Goal: Navigation & Orientation: Find specific page/section

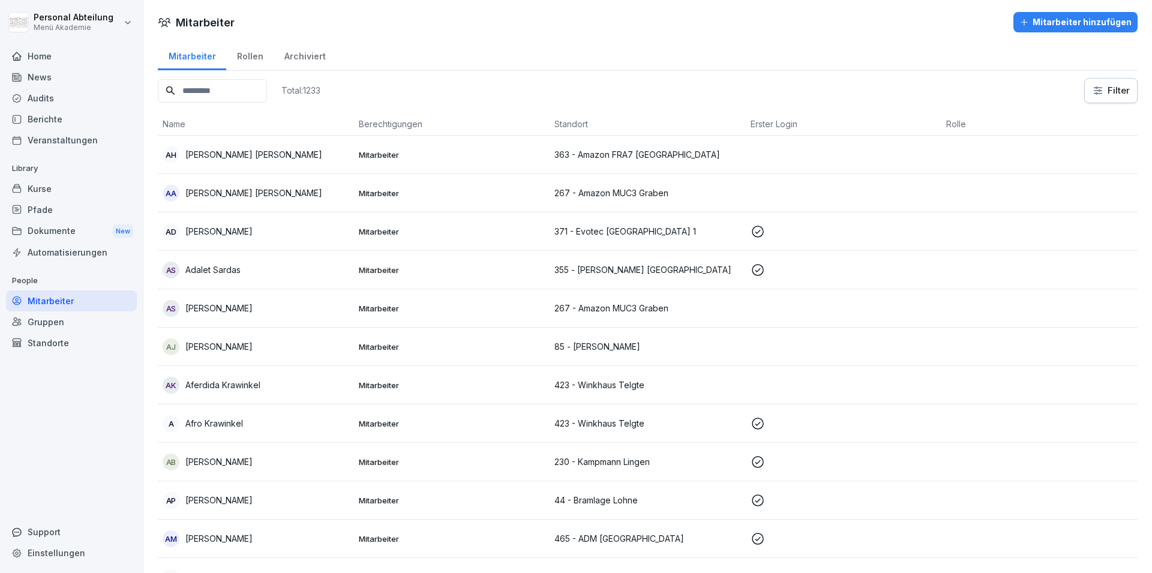
click at [60, 115] on div "Berichte" at bounding box center [71, 119] width 131 height 21
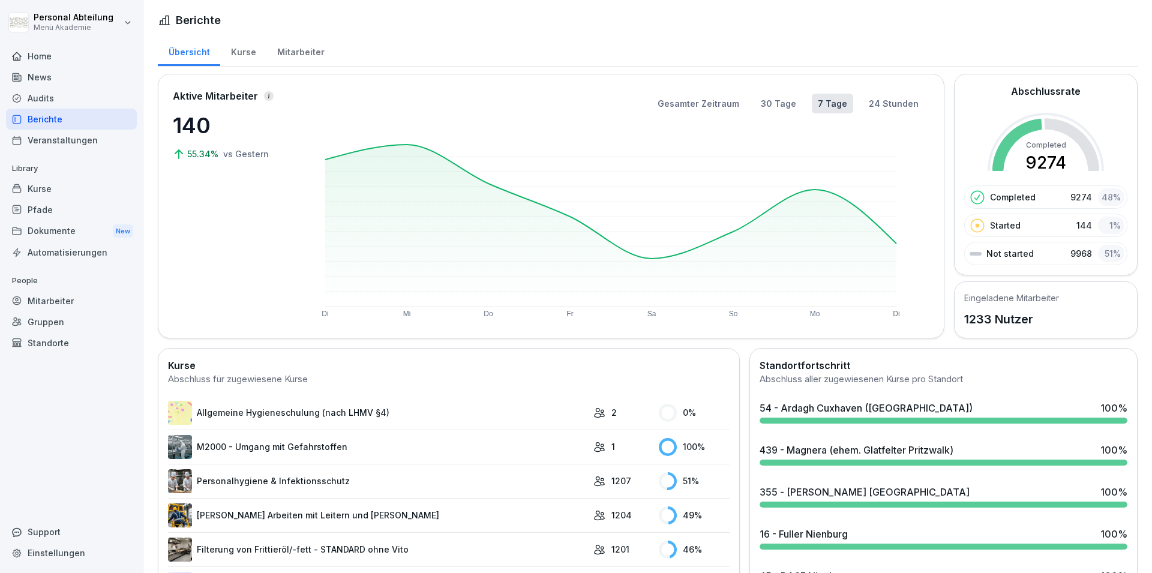
click at [29, 72] on div "News" at bounding box center [71, 77] width 131 height 21
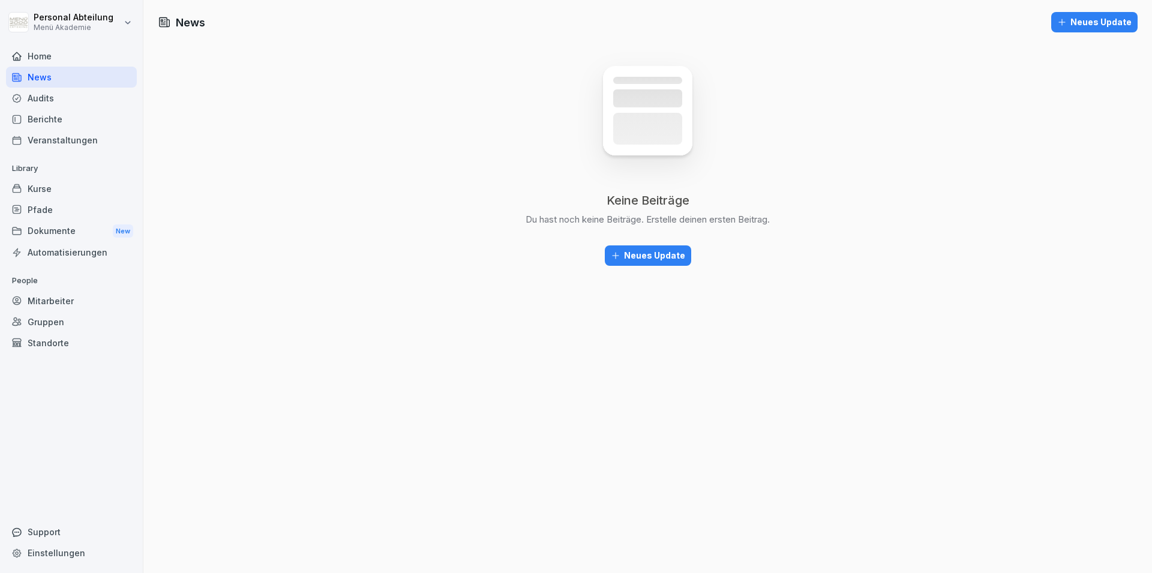
click at [48, 119] on div "Berichte" at bounding box center [71, 119] width 131 height 21
click at [61, 119] on div "Berichte" at bounding box center [71, 119] width 131 height 21
click at [60, 120] on div "Berichte" at bounding box center [71, 119] width 131 height 21
click at [62, 71] on div "News" at bounding box center [71, 77] width 131 height 21
click at [48, 231] on div "Dokumente New" at bounding box center [71, 231] width 131 height 22
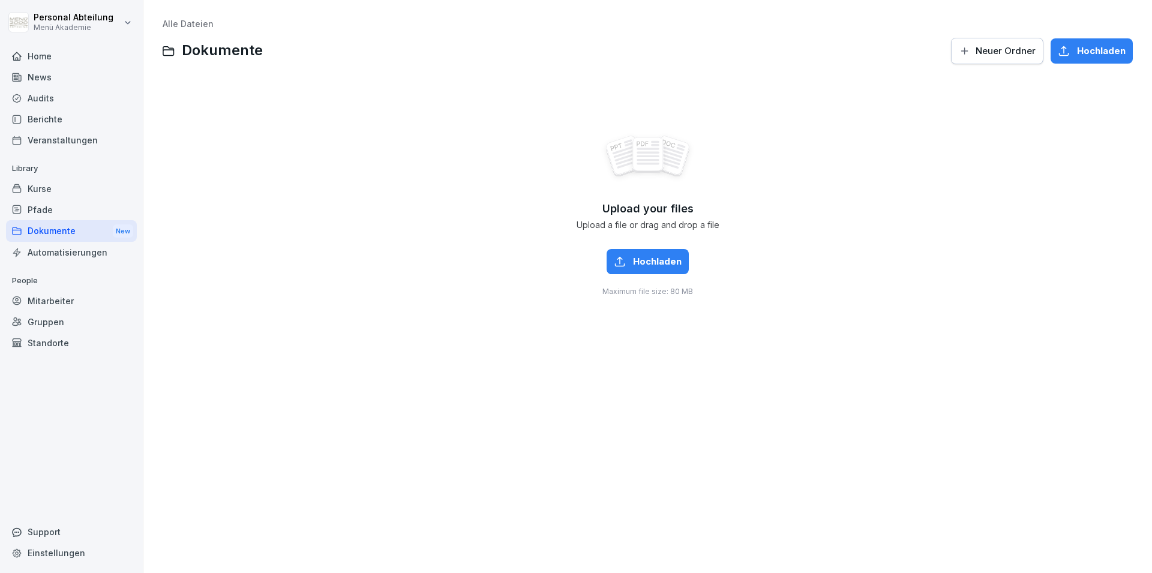
click at [49, 305] on div "Mitarbeiter" at bounding box center [71, 300] width 131 height 21
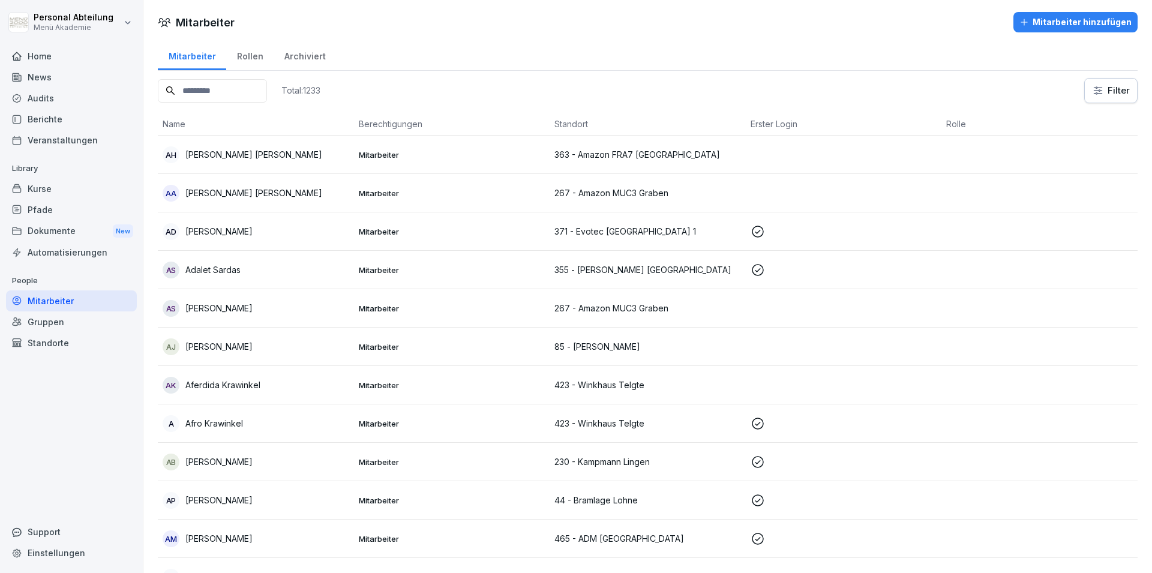
click at [215, 148] on p "[PERSON_NAME] [PERSON_NAME]" at bounding box center [253, 154] width 137 height 13
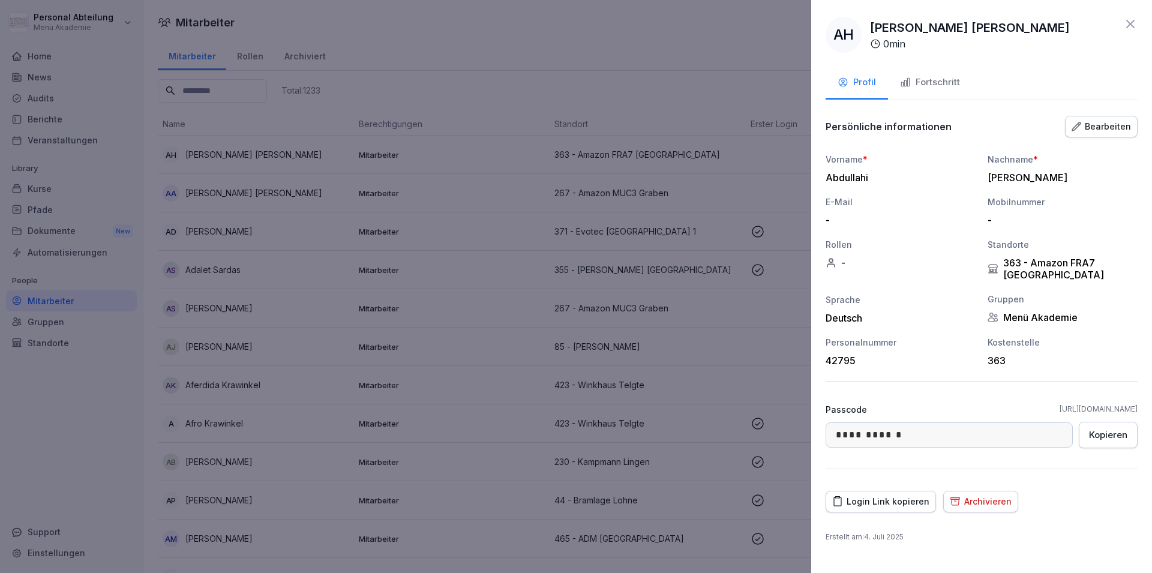
click at [947, 87] on div "Fortschritt" at bounding box center [930, 83] width 60 height 14
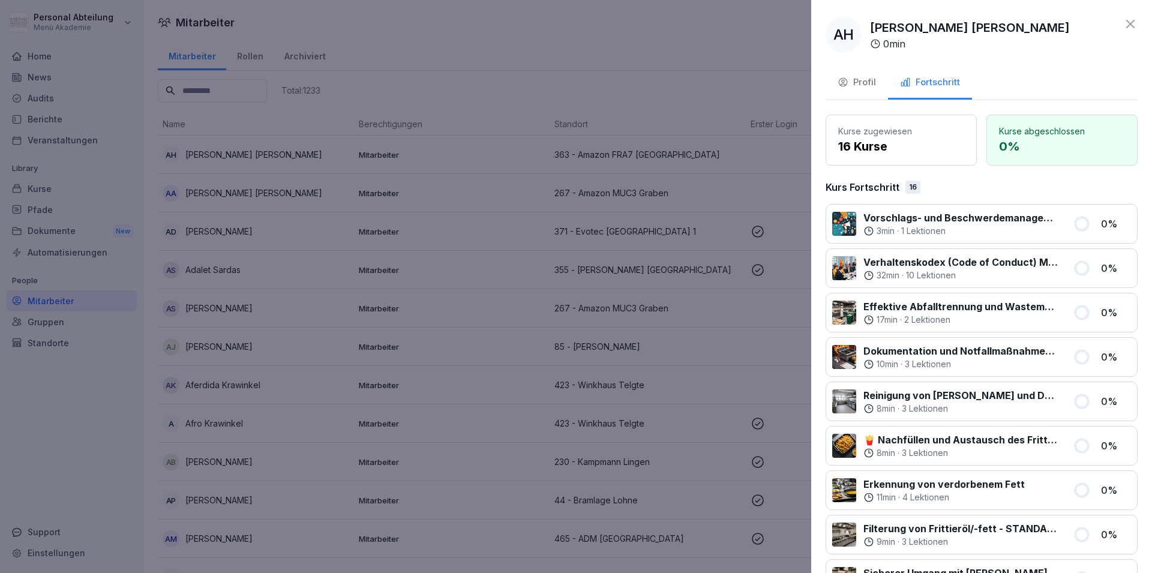
click at [868, 87] on div "Profil" at bounding box center [857, 83] width 38 height 14
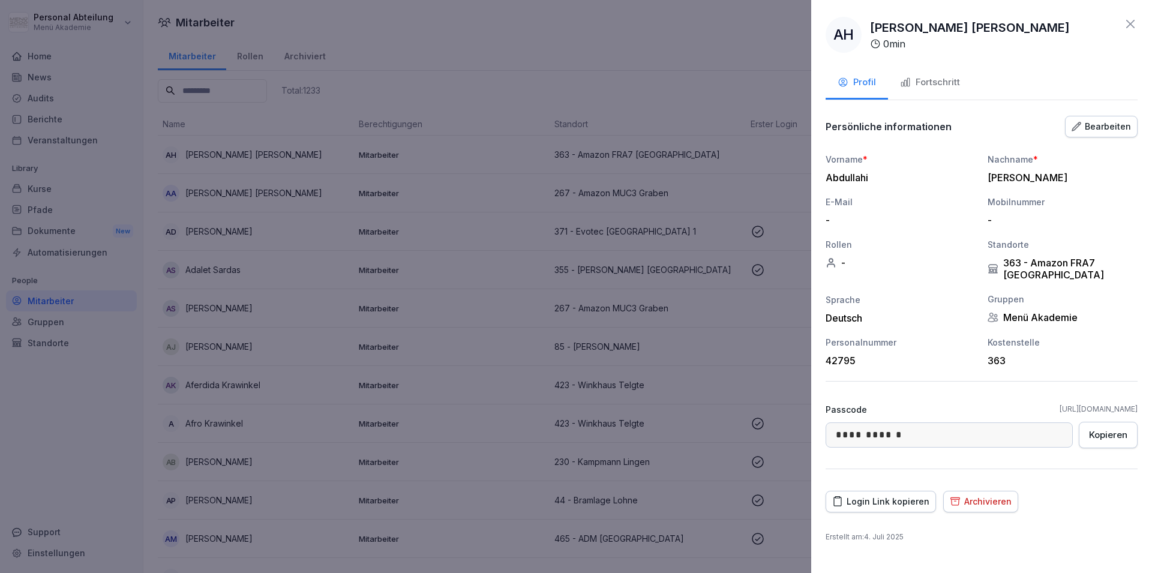
click at [1136, 26] on icon at bounding box center [1131, 24] width 14 height 14
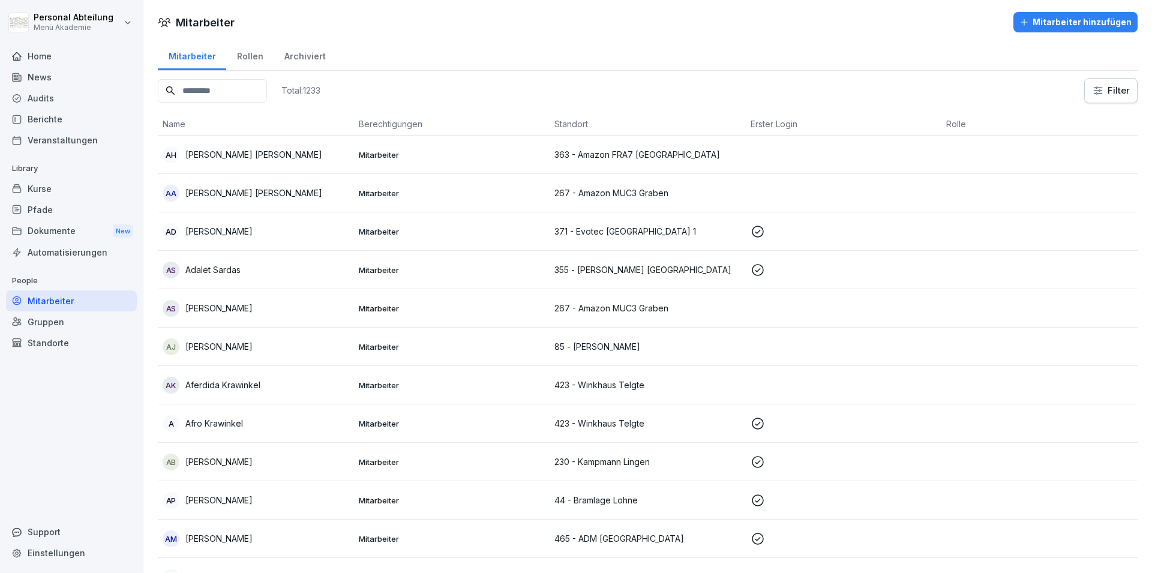
click at [1104, 100] on html "Personal Abteilung Menü Akademie Home News Audits Berichte Veranstaltungen Libr…" at bounding box center [576, 286] width 1152 height 573
click at [991, 80] on html "Personal Abteilung Menü Akademie Home News Audits Berichte Veranstaltungen Libr…" at bounding box center [576, 286] width 1152 height 573
